Goal: Task Accomplishment & Management: Manage account settings

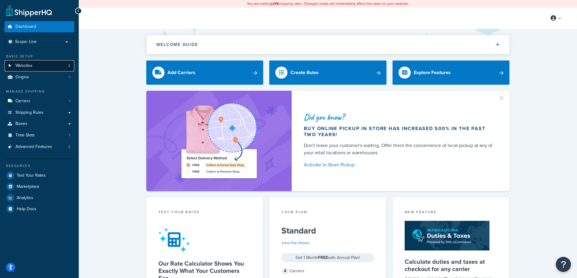
click at [40, 66] on link "Websites 2" at bounding box center [40, 65] width 70 height 11
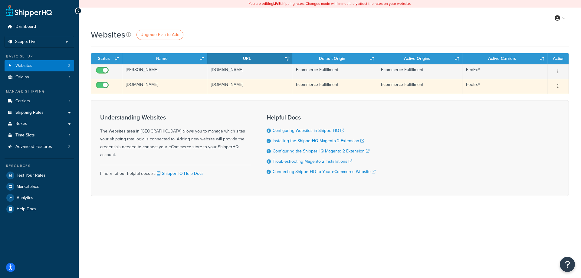
click at [558, 87] on icon "button" at bounding box center [558, 86] width 1 height 4
click at [536, 97] on link "Edit" at bounding box center [534, 98] width 48 height 12
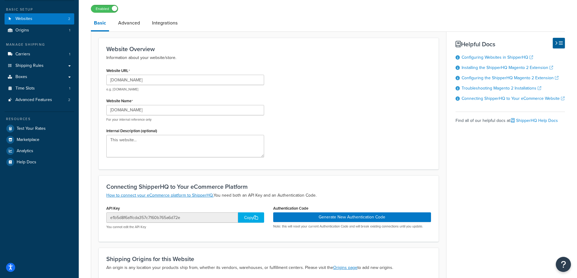
scroll to position [30, 0]
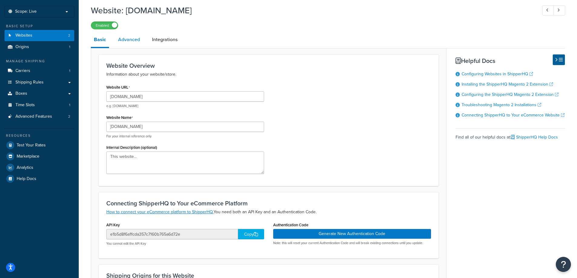
click at [135, 42] on link "Advanced" at bounding box center [129, 39] width 28 height 15
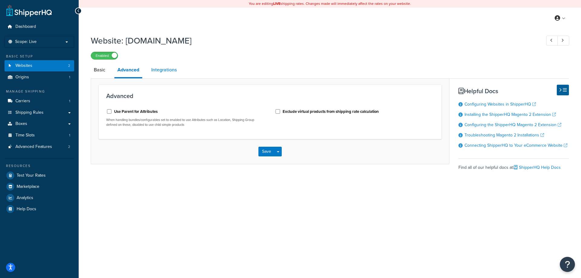
click at [166, 71] on link "Integrations" at bounding box center [163, 70] width 31 height 15
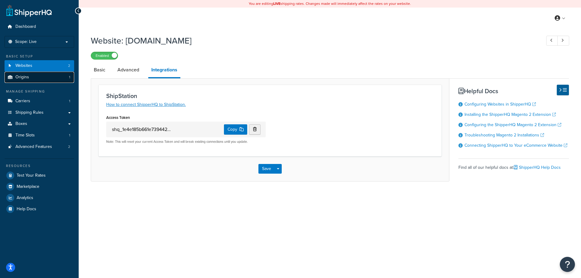
click at [17, 78] on span "Origins" at bounding box center [22, 77] width 14 height 5
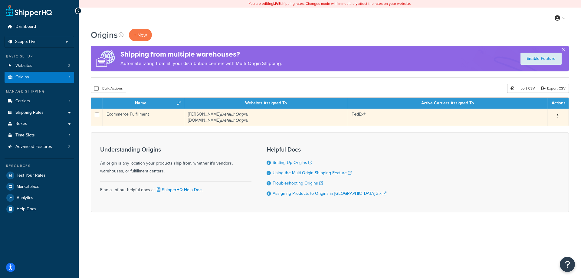
click at [559, 118] on icon "button" at bounding box center [558, 116] width 1 height 4
click at [540, 125] on link "Edit" at bounding box center [538, 127] width 48 height 12
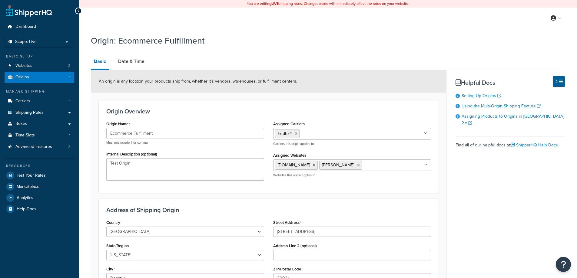
select select "10"
click at [132, 65] on link "Date & Time" at bounding box center [131, 61] width 32 height 15
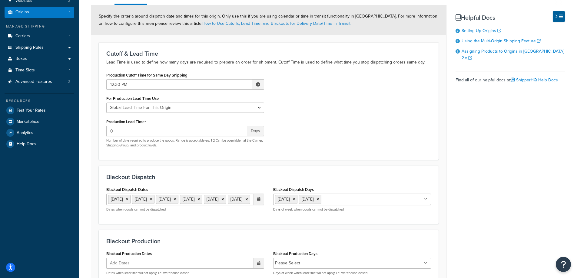
scroll to position [61, 0]
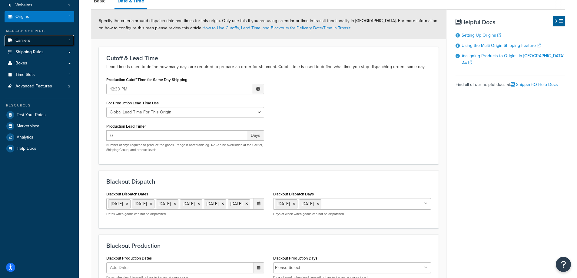
click at [25, 41] on span "Carriers" at bounding box center [22, 40] width 15 height 5
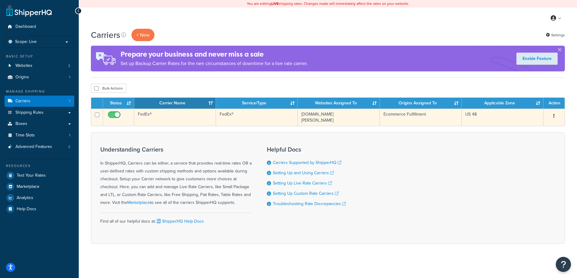
click at [553, 115] on icon "button" at bounding box center [553, 116] width 1 height 4
click at [535, 127] on link "Edit" at bounding box center [529, 128] width 48 height 12
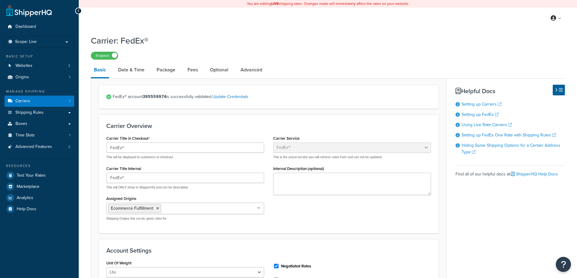
select select "fedEx"
select select "REGULAR_PICKUP"
select select "YOUR_PACKAGING"
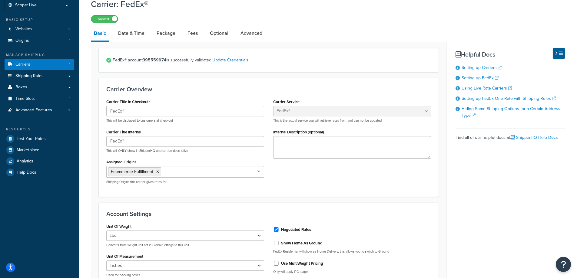
scroll to position [3, 0]
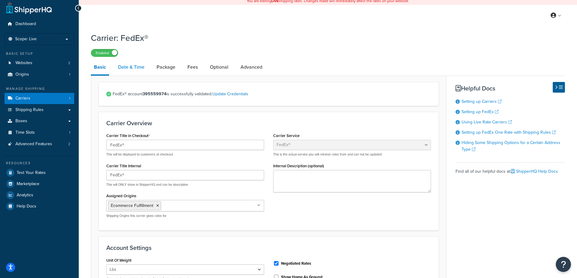
click at [135, 67] on link "Date & Time" at bounding box center [131, 67] width 32 height 15
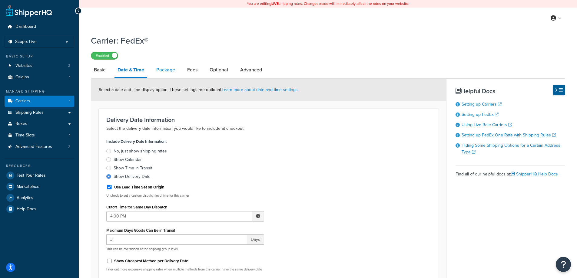
click at [173, 70] on link "Package" at bounding box center [165, 70] width 25 height 15
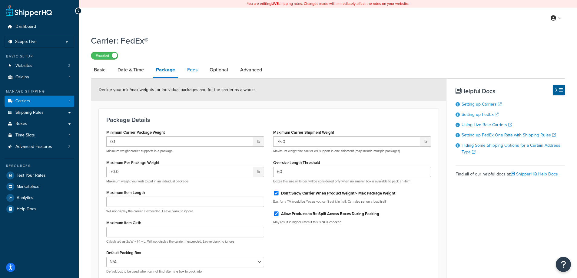
click at [193, 70] on link "Fees" at bounding box center [192, 70] width 16 height 15
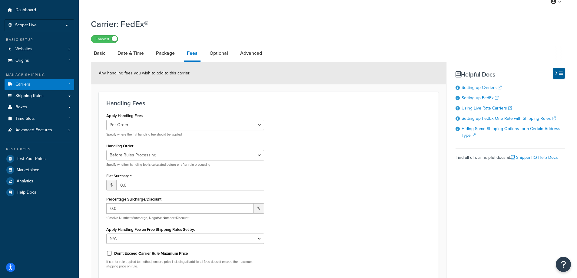
scroll to position [14, 0]
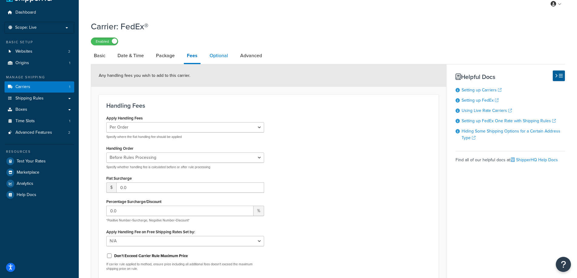
click at [218, 57] on link "Optional" at bounding box center [218, 55] width 25 height 15
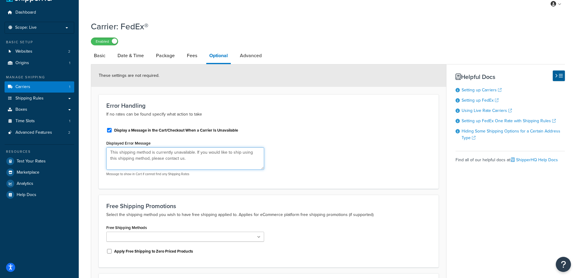
drag, startPoint x: 178, startPoint y: 161, endPoint x: 75, endPoint y: 143, distance: 104.1
click at [75, 143] on div "Dashboard Scope: Live Basic Setup Websites 2 Origins 1 Manage Shipping Carriers…" at bounding box center [288, 201] width 577 height 430
paste textarea "We can't calculate a shipping quote yet. Double-check the State and Zip/Postal …"
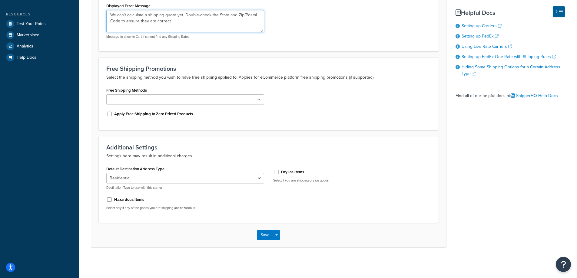
scroll to position [152, 0]
type textarea "We can't calculate a shipping quote yet. Double-check the State and Zip/Postal …"
click at [267, 235] on button "Save" at bounding box center [265, 235] width 16 height 10
